Goal: Information Seeking & Learning: Learn about a topic

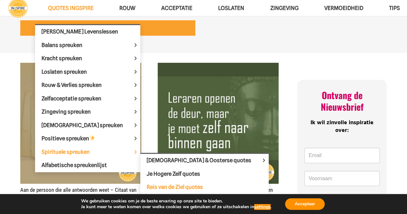
scroll to position [41, 0]
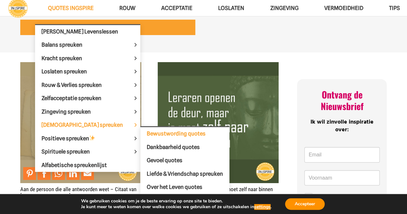
click at [147, 135] on span "Bewustwording quotes" at bounding box center [176, 133] width 59 height 6
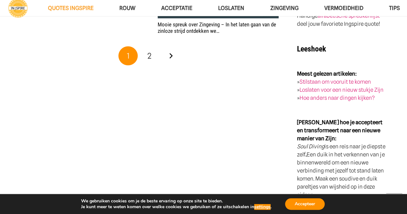
scroll to position [1155, 0]
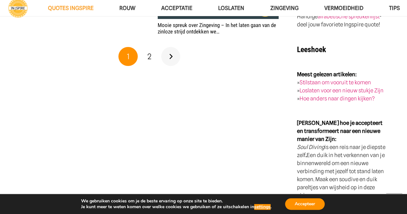
click at [176, 55] on link "Volgende" at bounding box center [170, 56] width 19 height 19
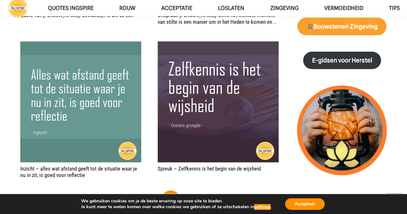
scroll to position [699, 0]
